Goal: Manage account settings

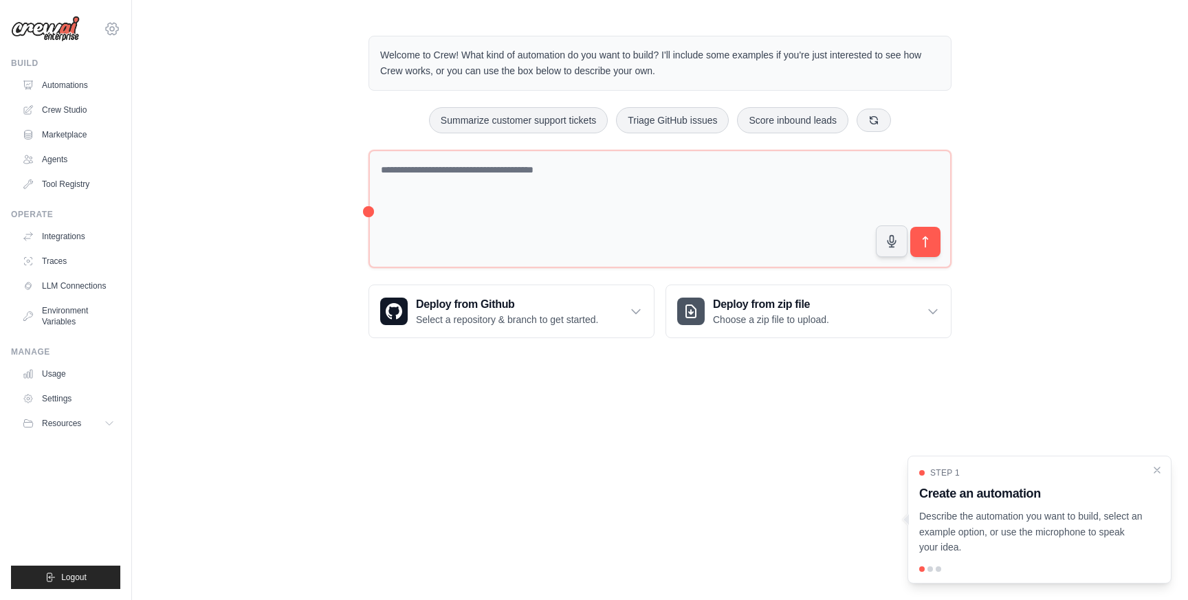
click at [105, 24] on icon at bounding box center [112, 29] width 17 height 17
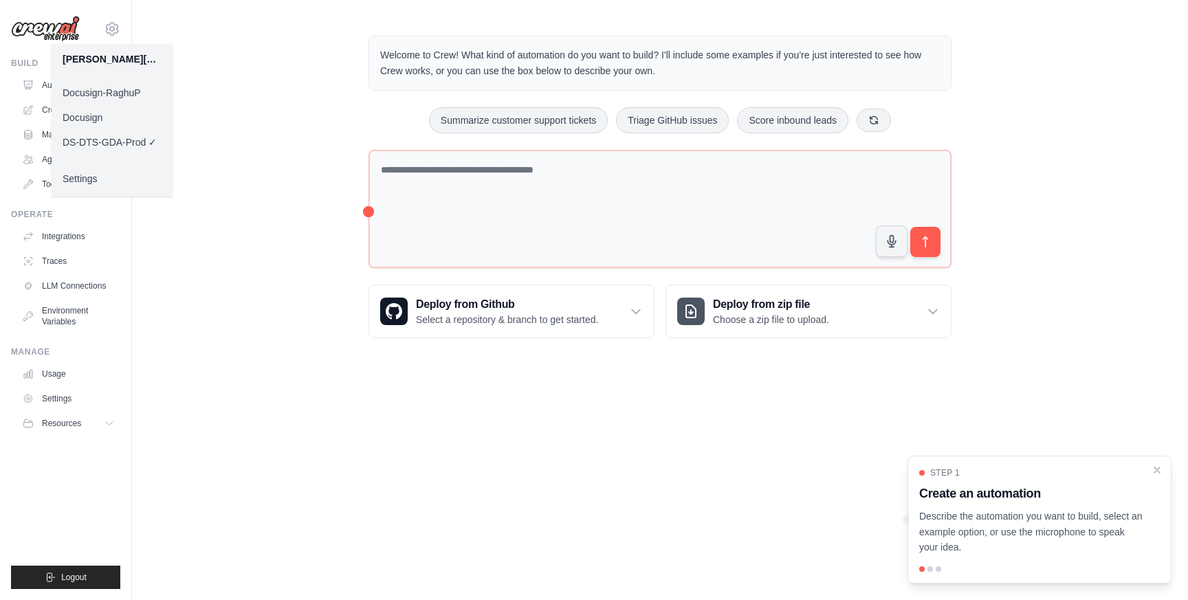
click at [78, 175] on link "Settings" at bounding box center [112, 178] width 121 height 25
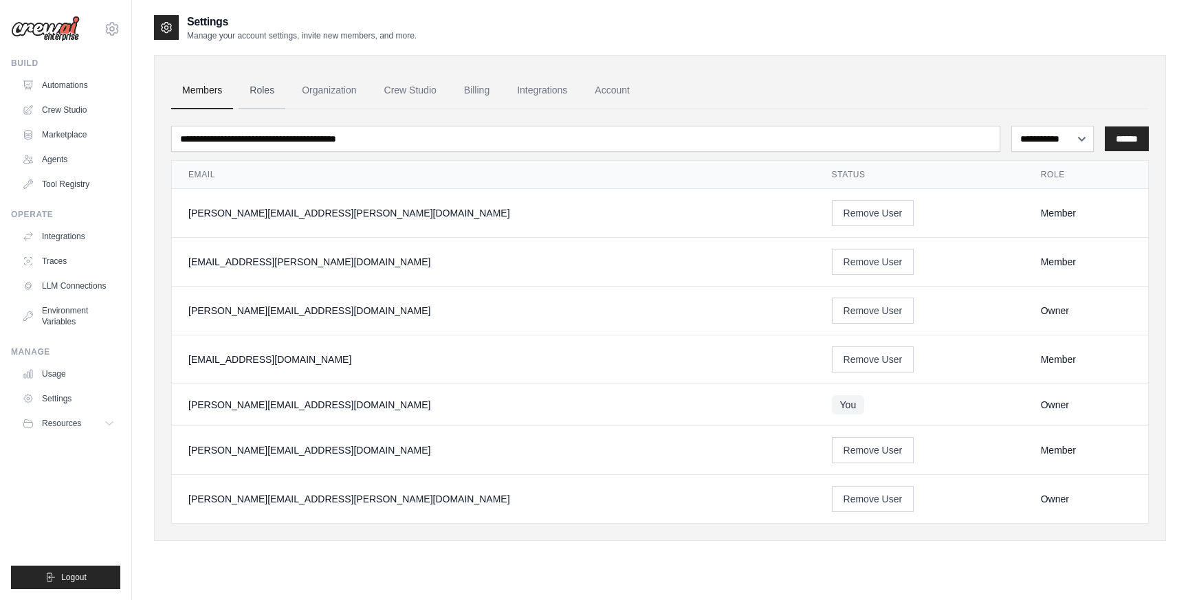
click at [262, 93] on link "Roles" at bounding box center [262, 90] width 47 height 37
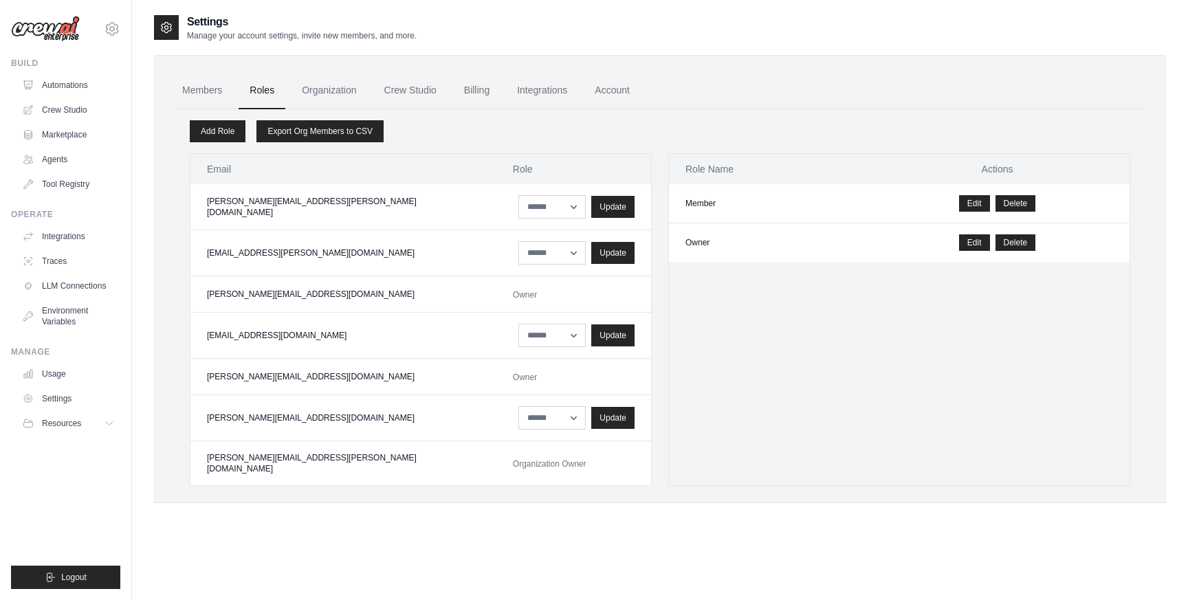
click at [124, 30] on div "[PERSON_NAME][EMAIL_ADDRESS][DOMAIN_NAME] Docusign-RaghuP Docusign DS-DTS-GDA-P…" at bounding box center [66, 300] width 132 height 600
click at [111, 27] on icon at bounding box center [112, 29] width 4 height 4
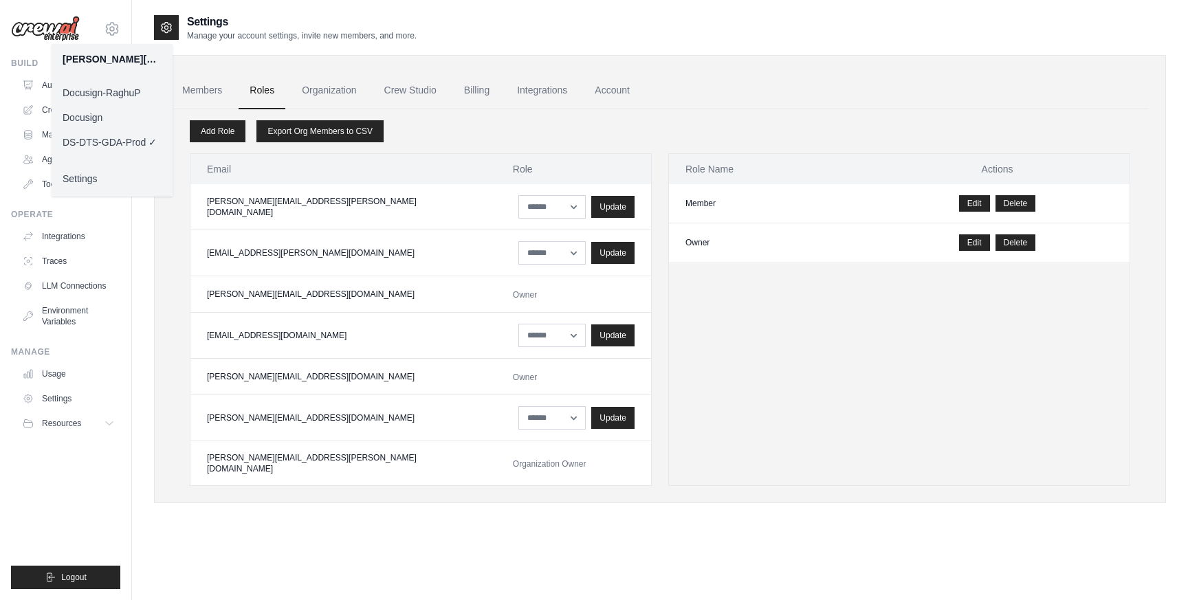
click at [108, 114] on link "Docusign" at bounding box center [112, 117] width 121 height 25
